Goal: Information Seeking & Learning: Learn about a topic

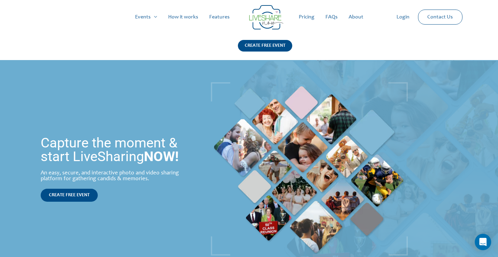
click at [212, 20] on link "Features" at bounding box center [219, 17] width 31 height 22
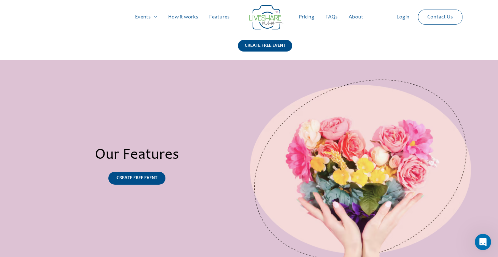
click at [309, 18] on link "Pricing" at bounding box center [306, 17] width 27 height 22
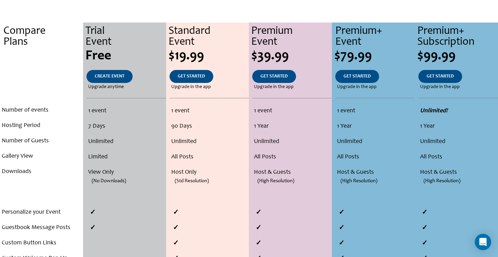
scroll to position [137, 0]
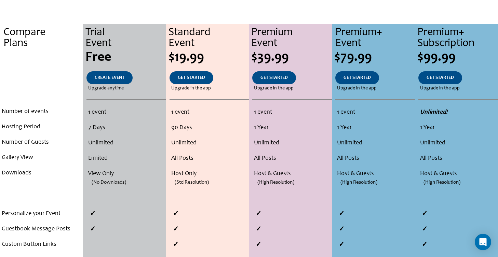
click at [434, 108] on li "Unlimited!" at bounding box center [458, 112] width 76 height 15
